Goal: Task Accomplishment & Management: Use online tool/utility

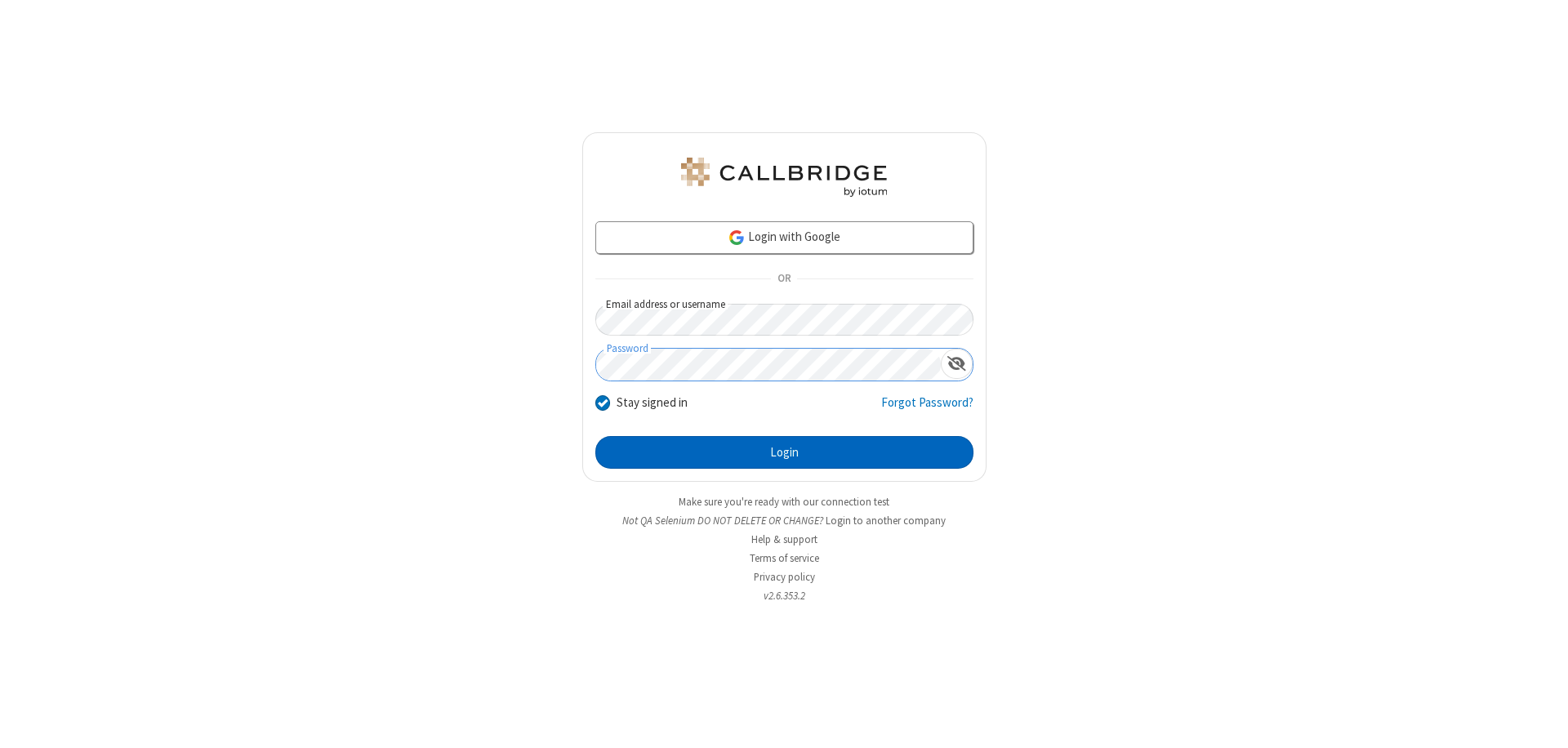
click at [784, 452] on button "Login" at bounding box center [784, 452] width 378 height 32
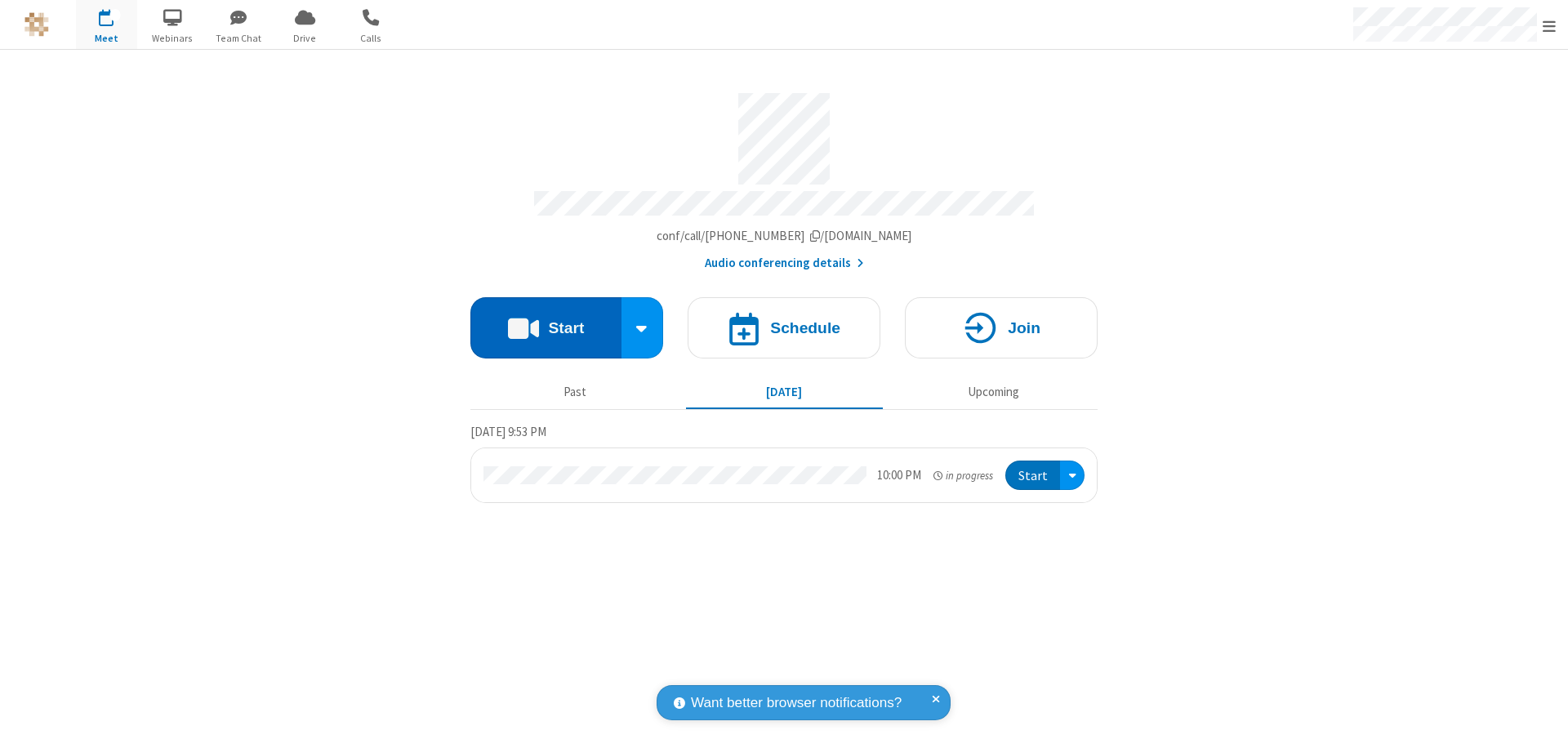
click at [545, 320] on button "Start" at bounding box center [545, 328] width 151 height 61
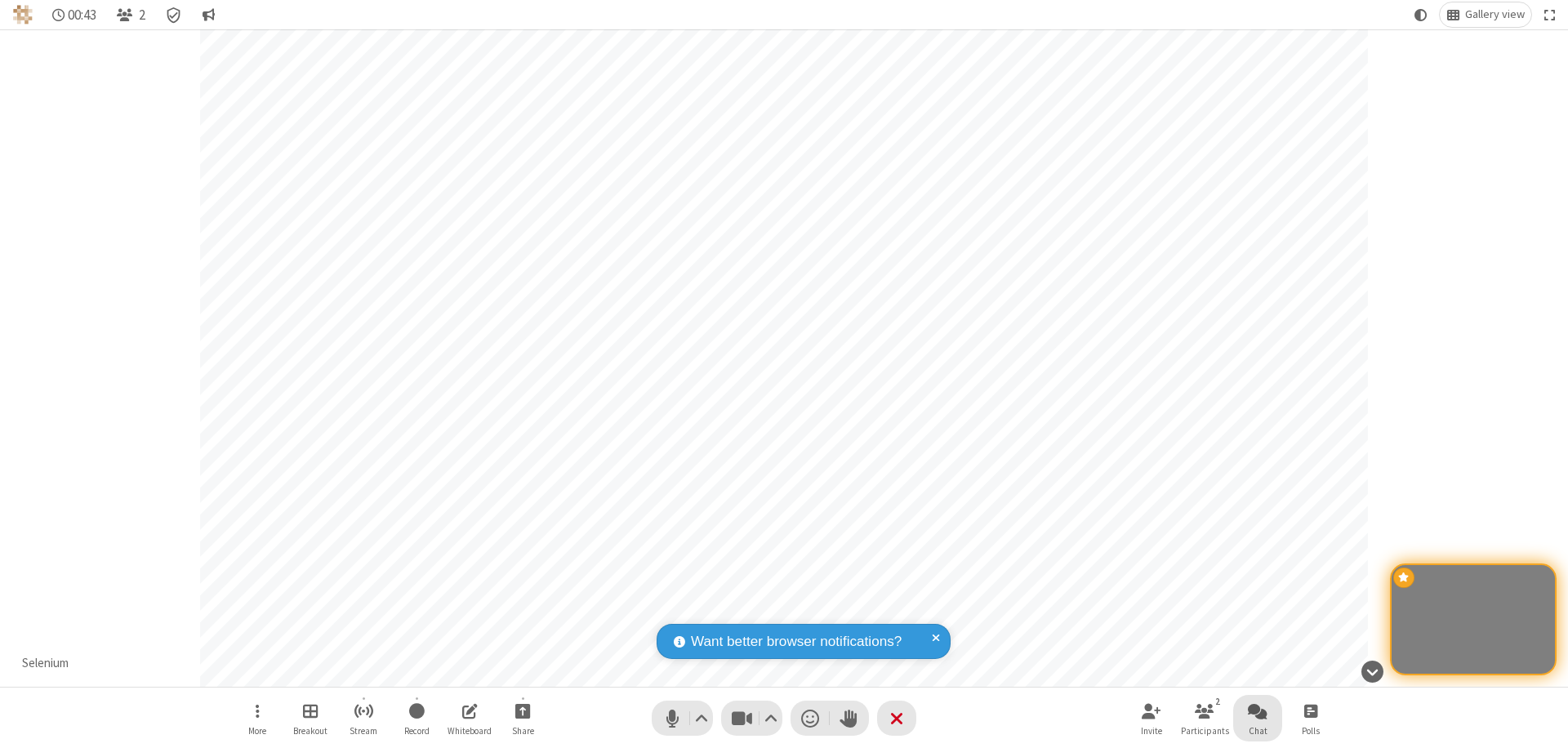
click at [1257, 710] on span "Open chat" at bounding box center [1257, 710] width 20 height 20
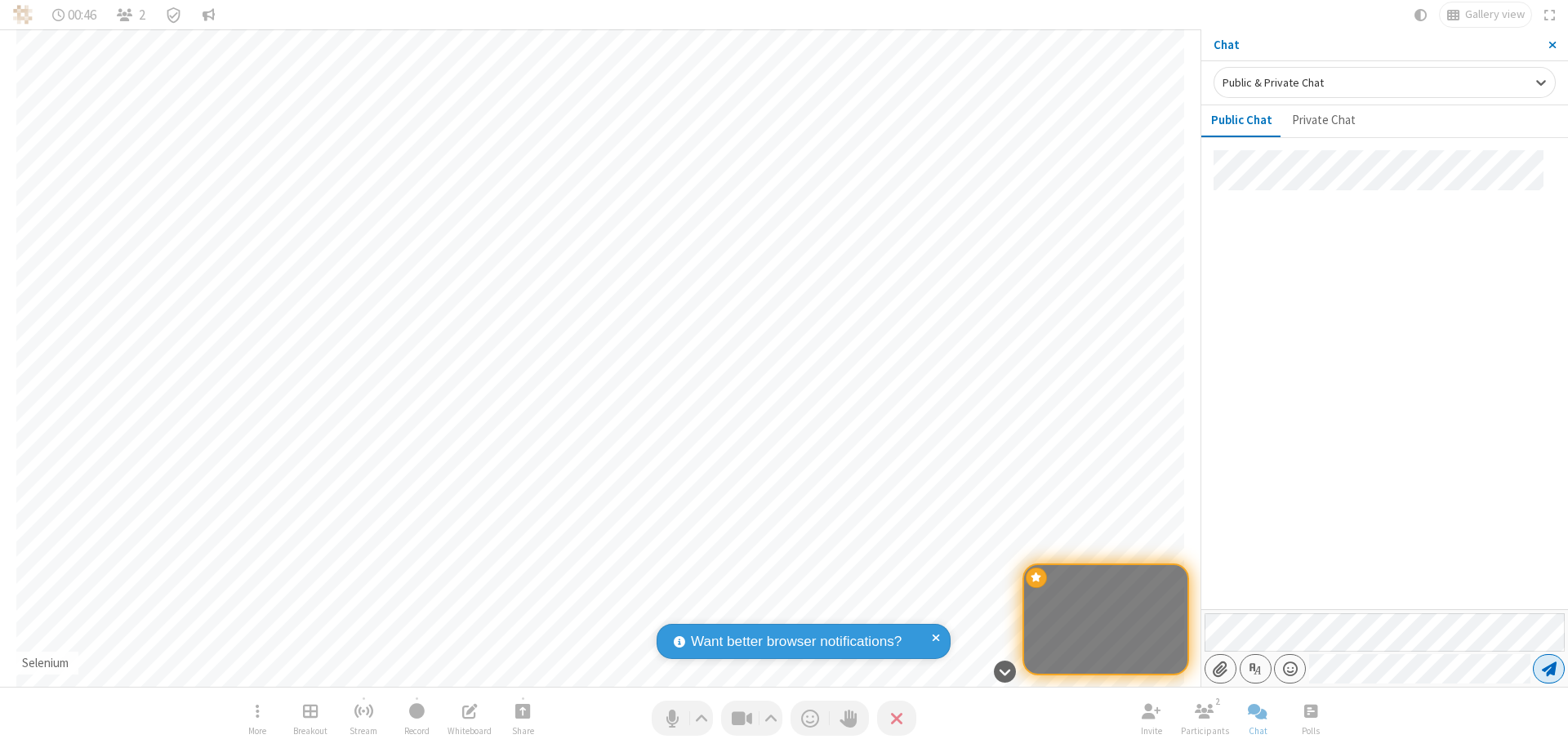
click at [1548, 669] on span "Send message" at bounding box center [1548, 668] width 14 height 16
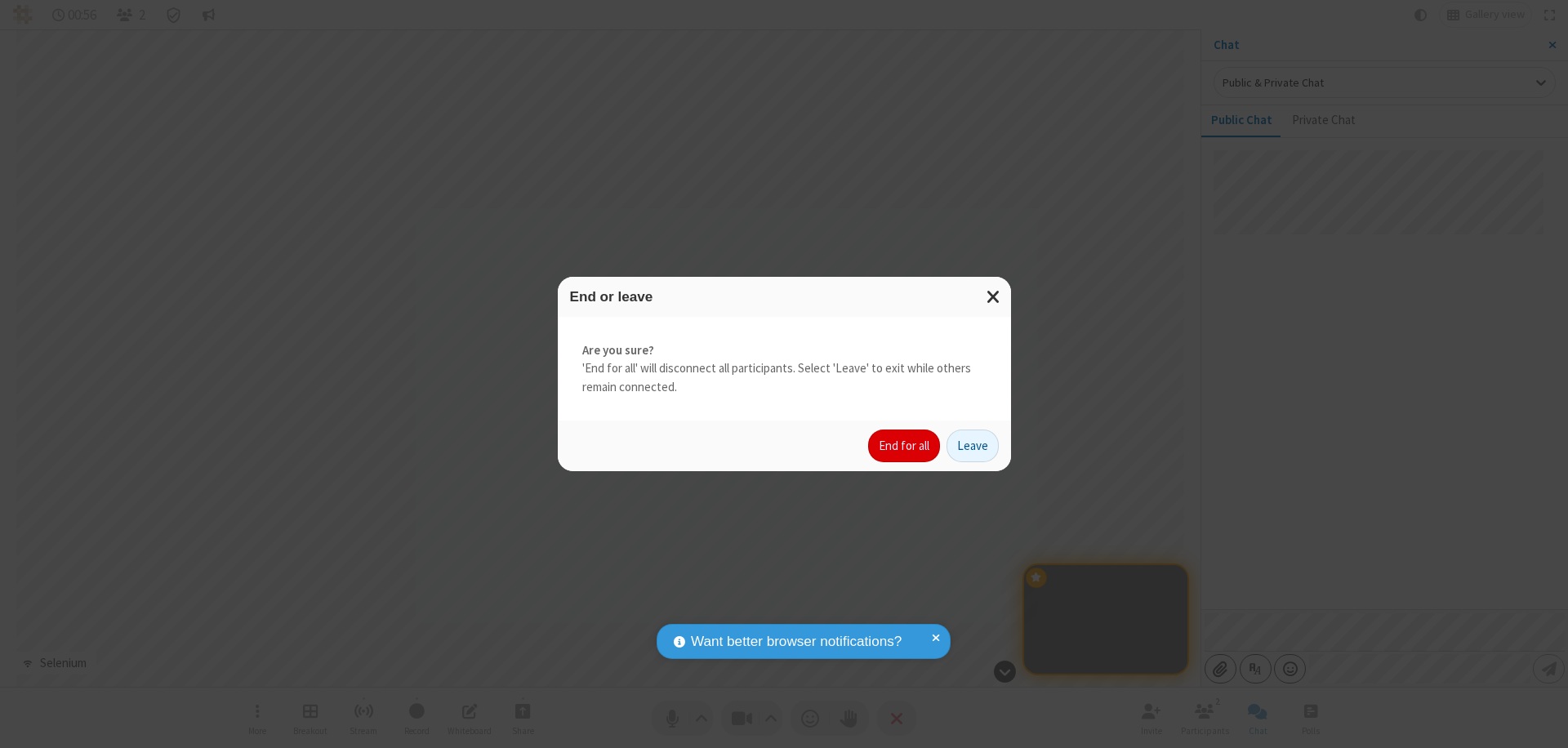
click at [905, 446] on button "End for all" at bounding box center [904, 446] width 72 height 32
